Goal: Information Seeking & Learning: Learn about a topic

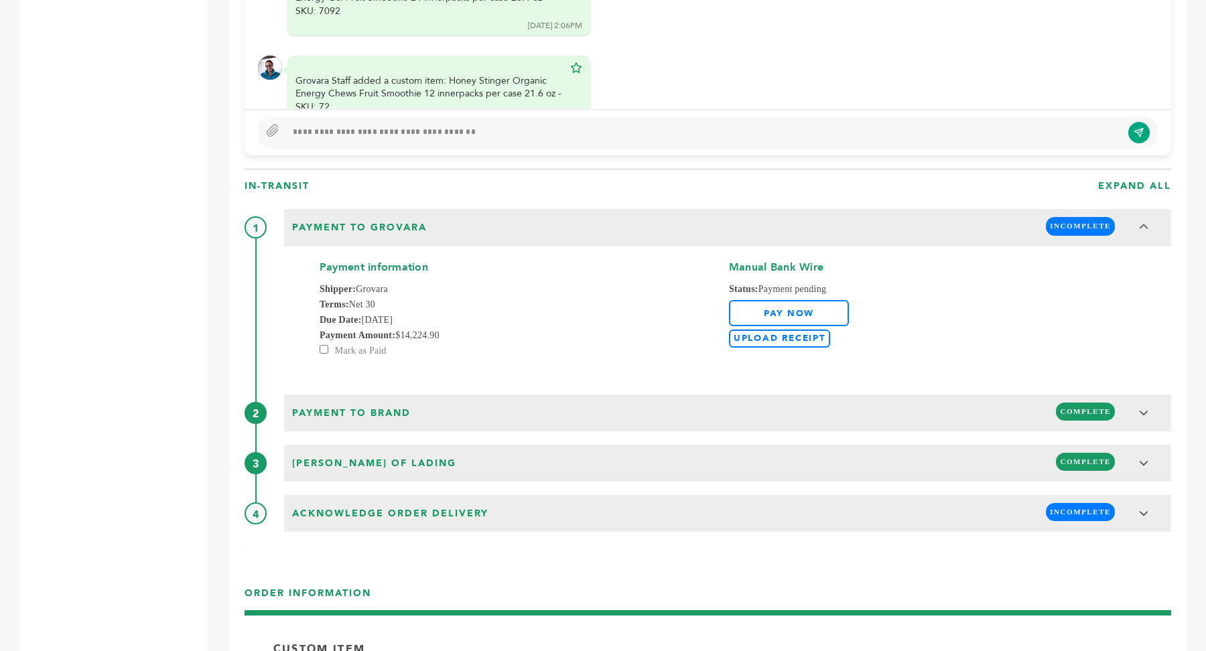
scroll to position [2108, 0]
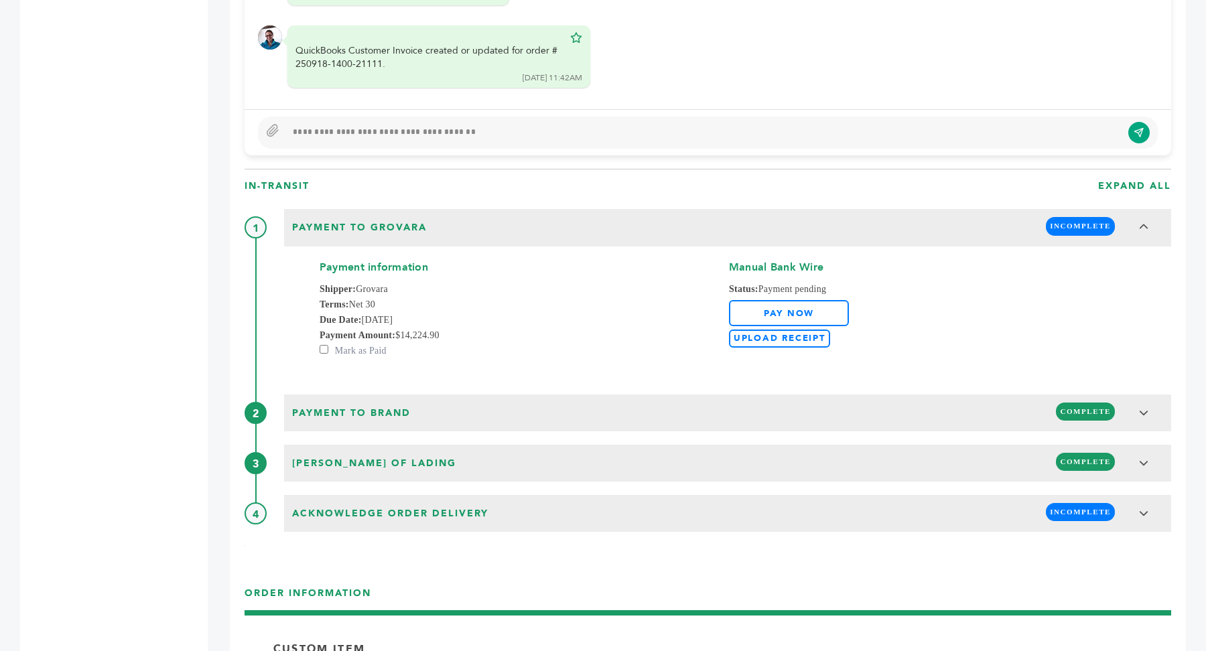
click at [119, 147] on div "[PERSON_NAME] - 2070 login(s) Sample Orders (1061) Purchase Order (1037) Reques…" at bounding box center [104, 423] width 168 height 3311
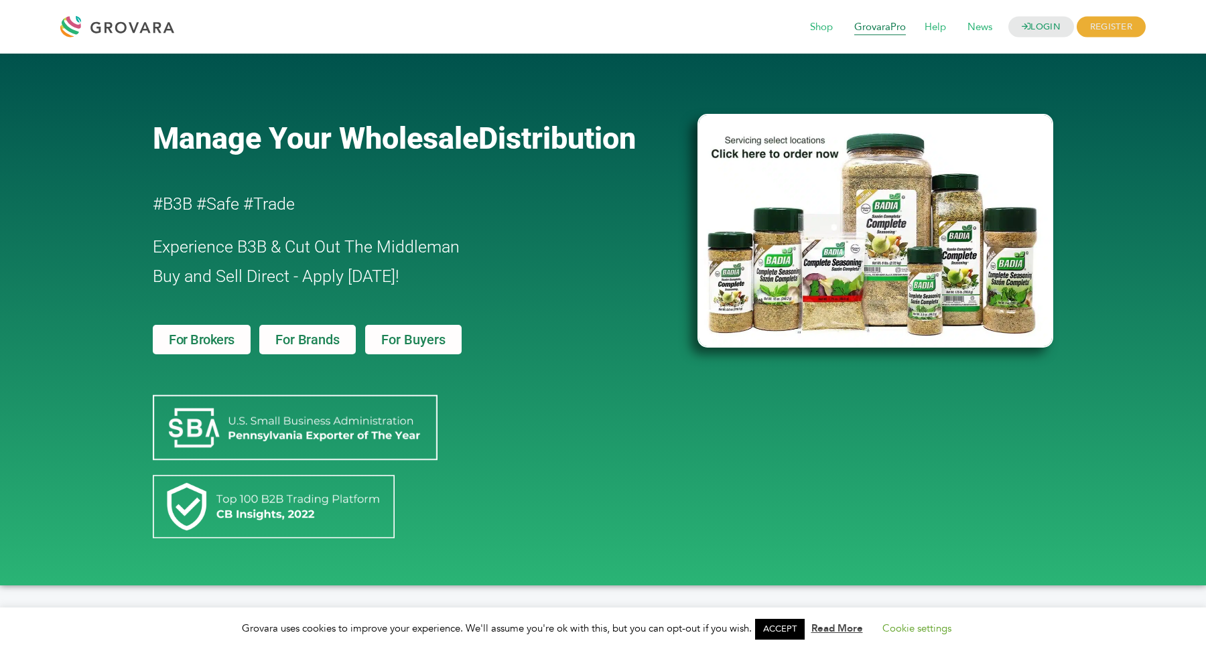
click at [889, 21] on span "GrovaraPro" at bounding box center [880, 27] width 70 height 25
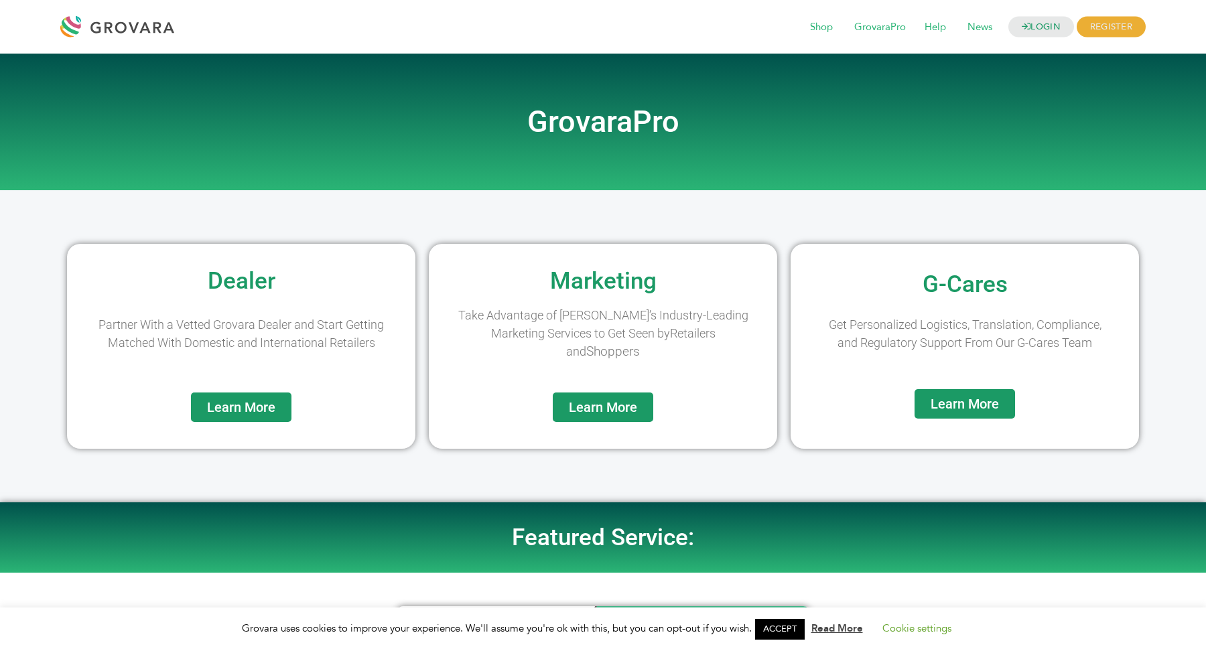
click at [626, 410] on span "Learn More" at bounding box center [603, 407] width 68 height 13
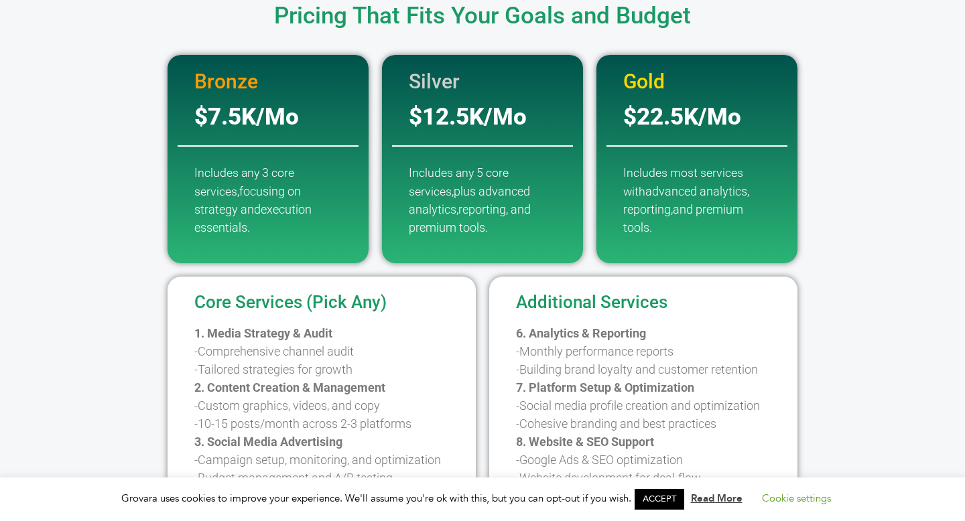
scroll to position [245, 0]
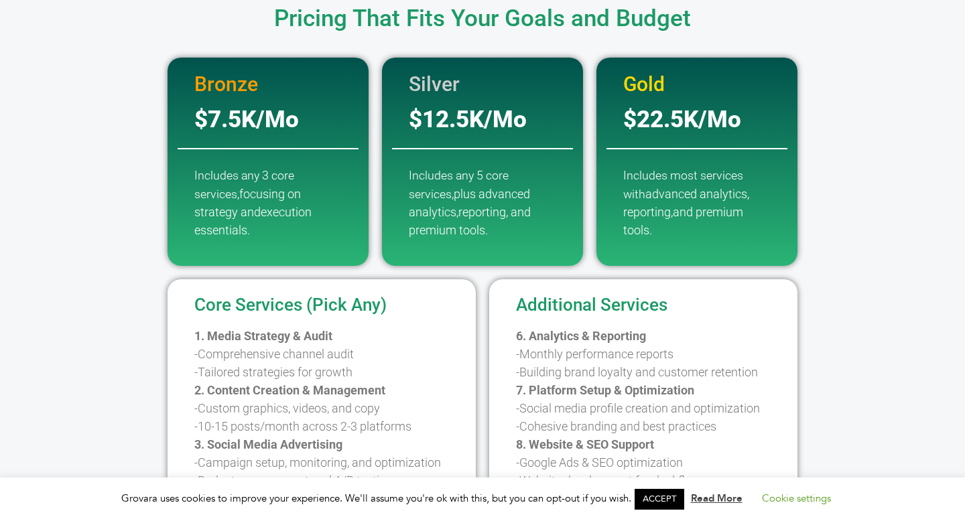
drag, startPoint x: 188, startPoint y: 114, endPoint x: 127, endPoint y: 113, distance: 61.0
click at [127, 113] on div "Bronze $7.5K/Mo Includes any 3 core services, focusing on strategy and executio…" at bounding box center [483, 162] width 764 height 208
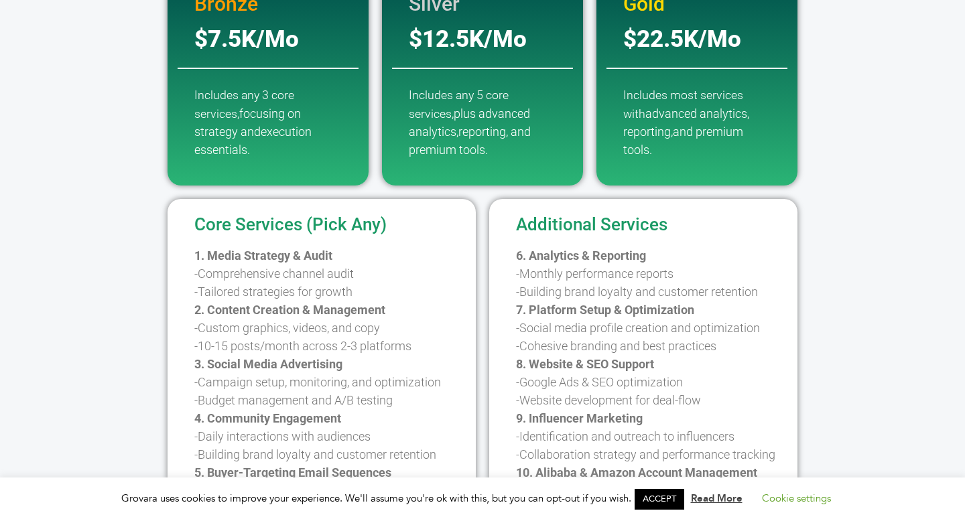
scroll to position [327, 0]
